Goal: Navigation & Orientation: Understand site structure

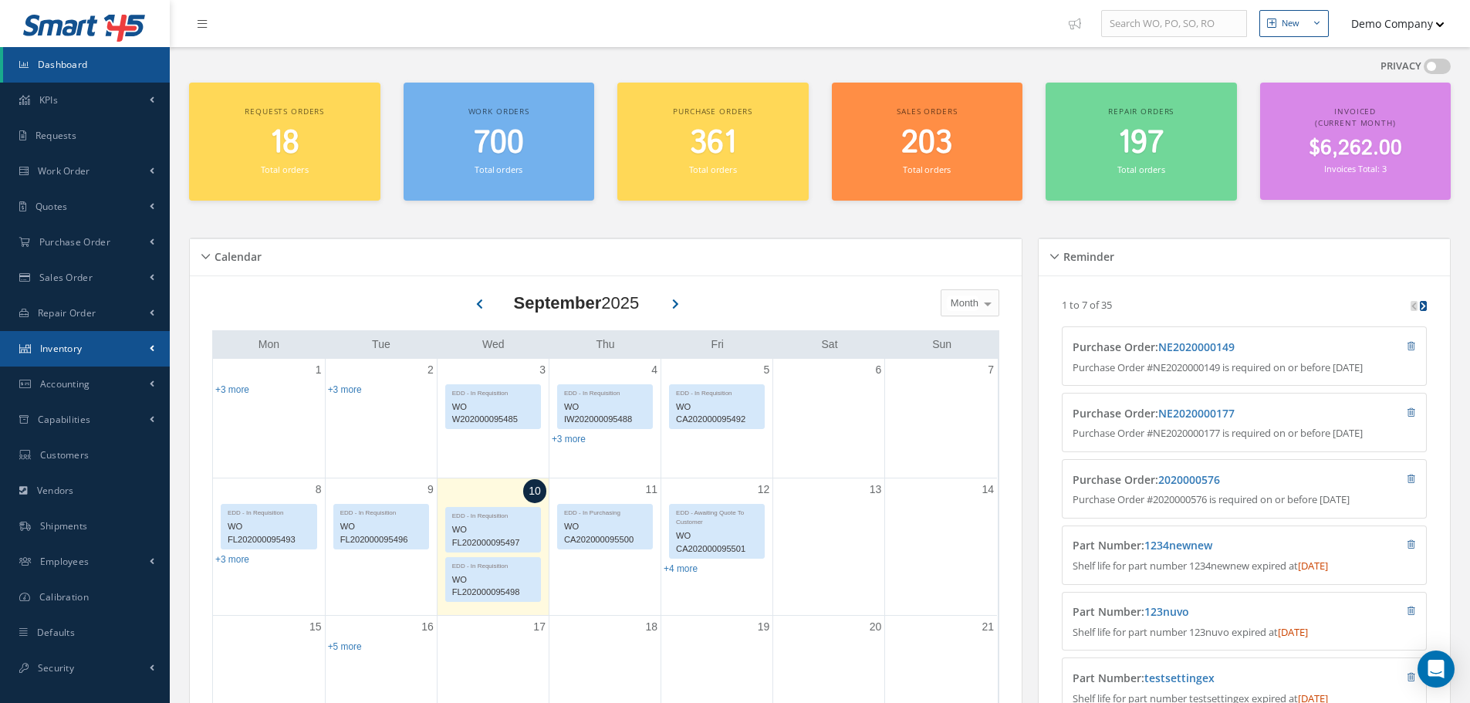
click at [88, 348] on link "Inventory" at bounding box center [85, 348] width 170 height 35
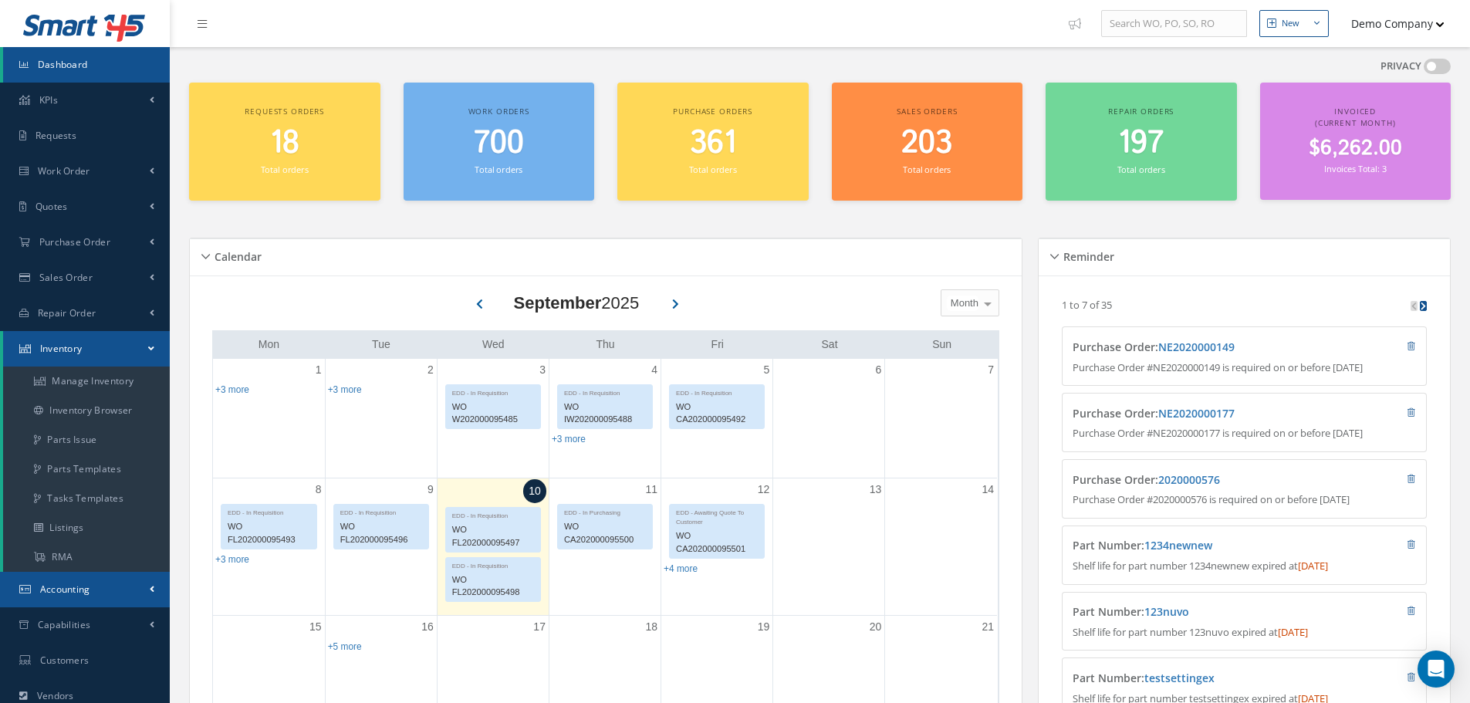
click at [127, 604] on link "Accounting" at bounding box center [85, 589] width 170 height 35
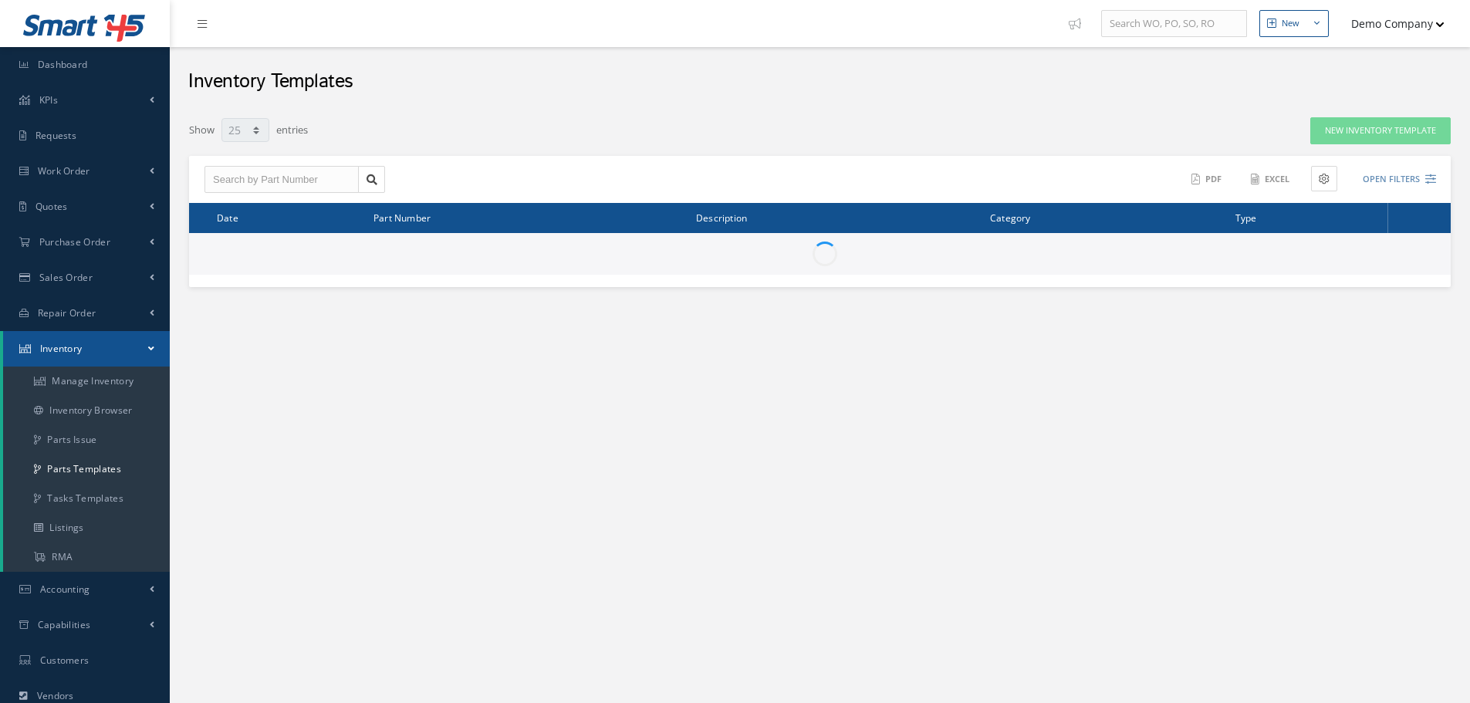
select select "25"
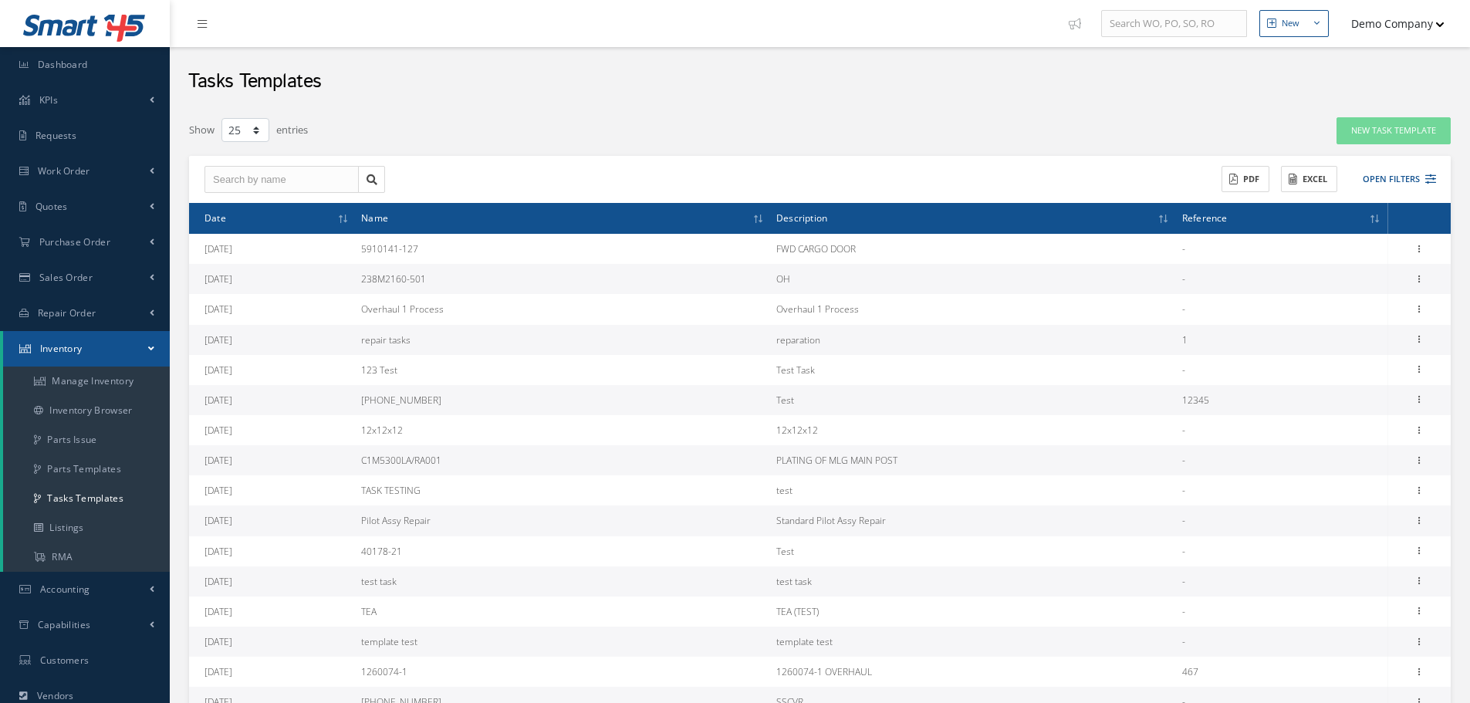
select select "25"
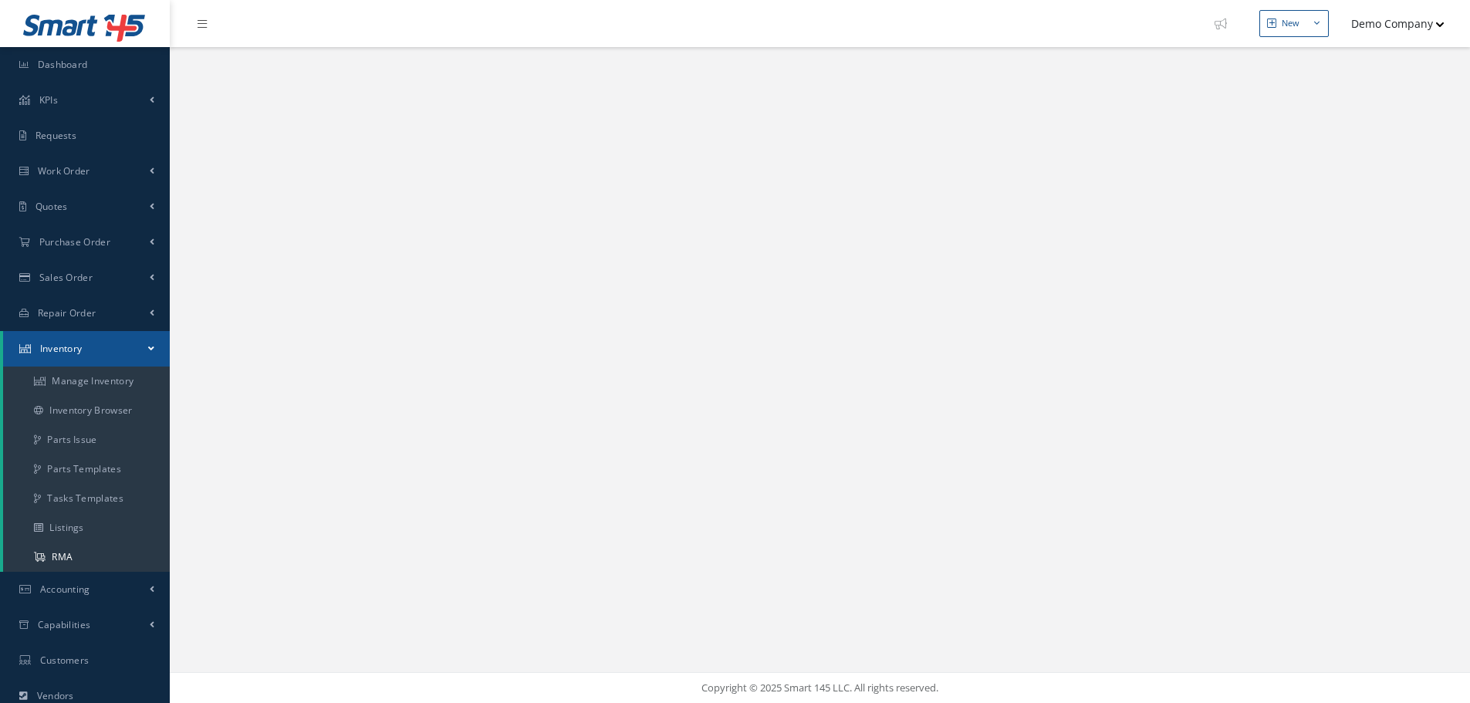
select select "25"
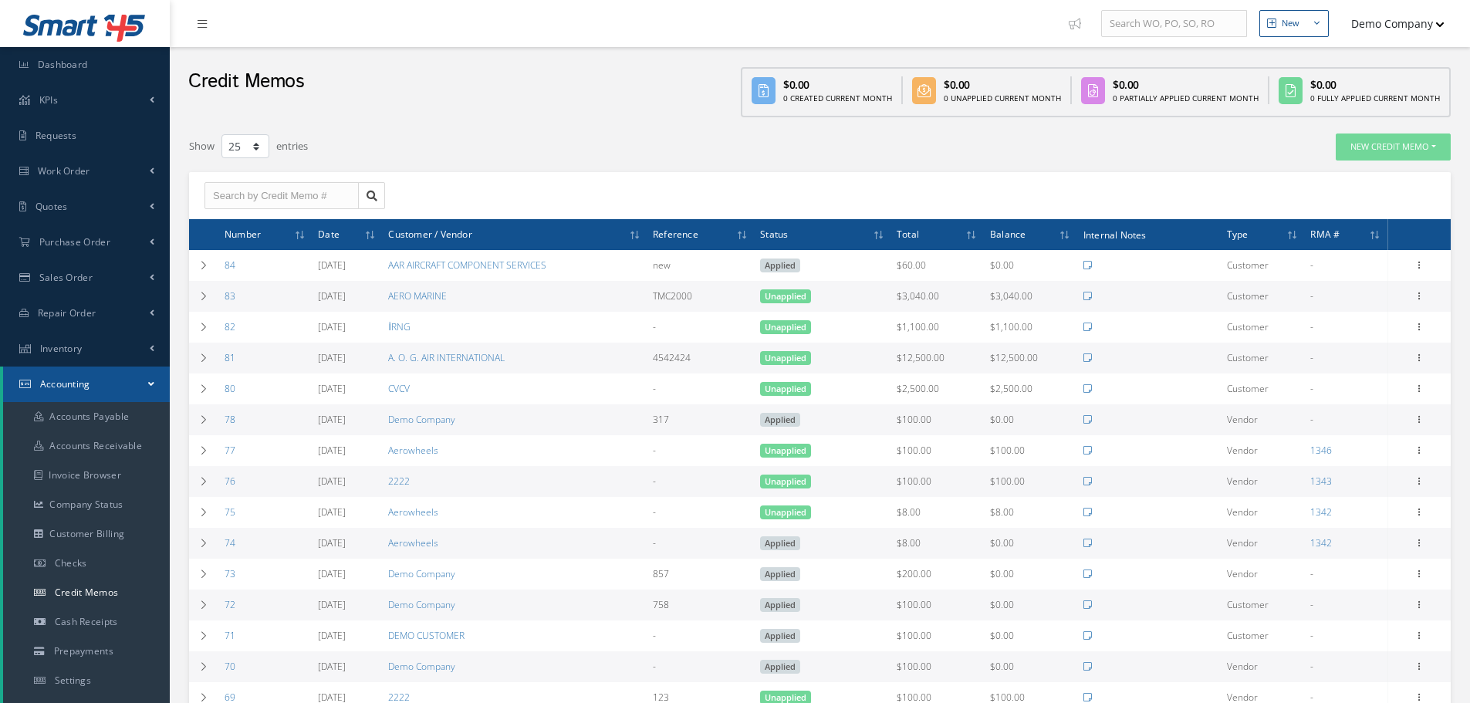
select select "25"
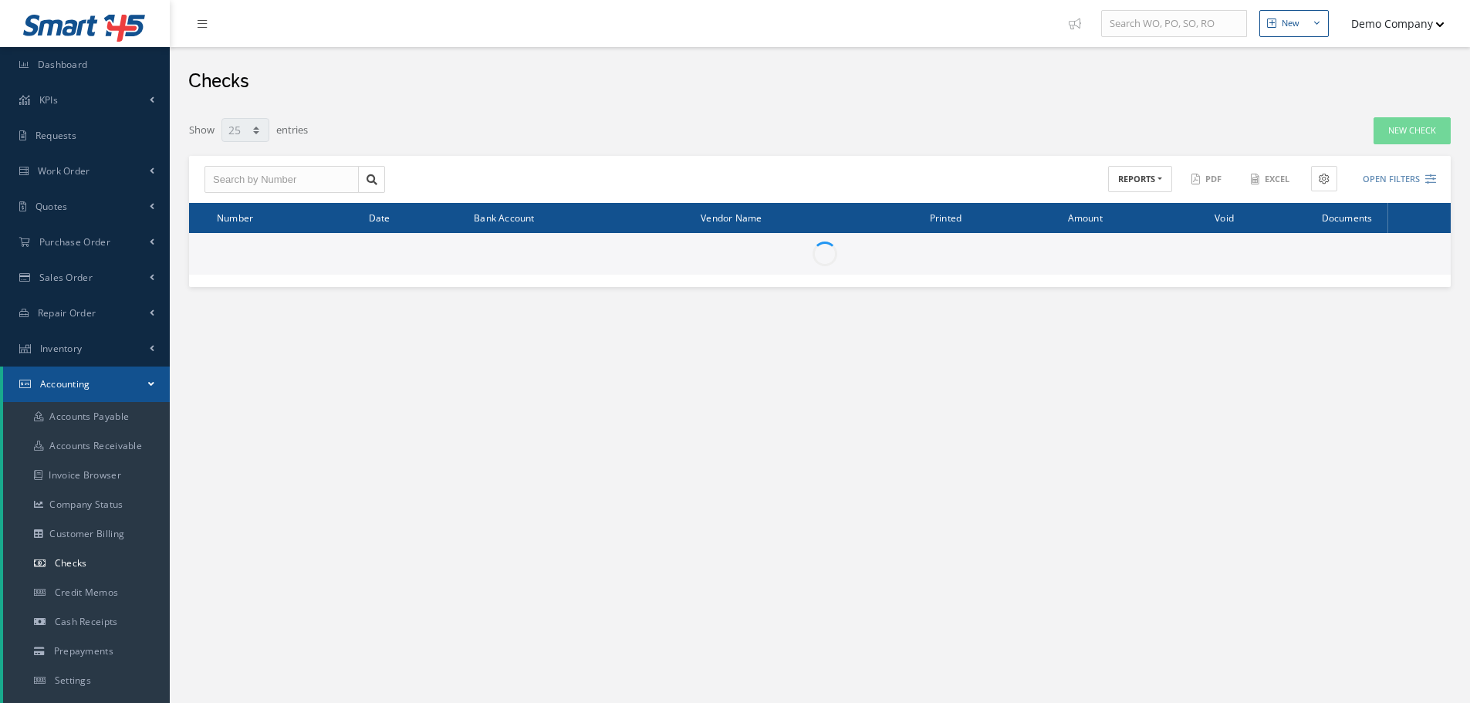
select select "25"
